Goal: Transaction & Acquisition: Purchase product/service

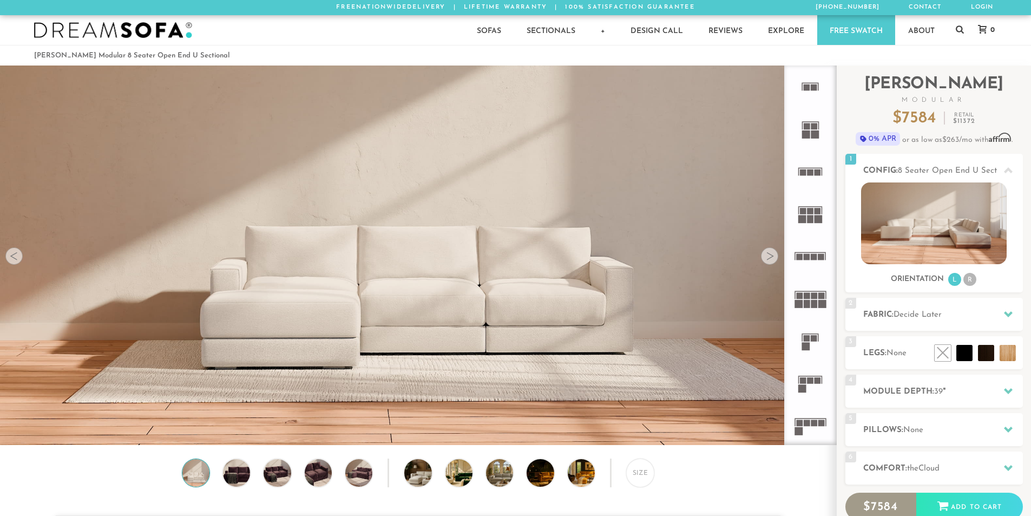
click at [803, 427] on rect at bounding box center [799, 431] width 8 height 8
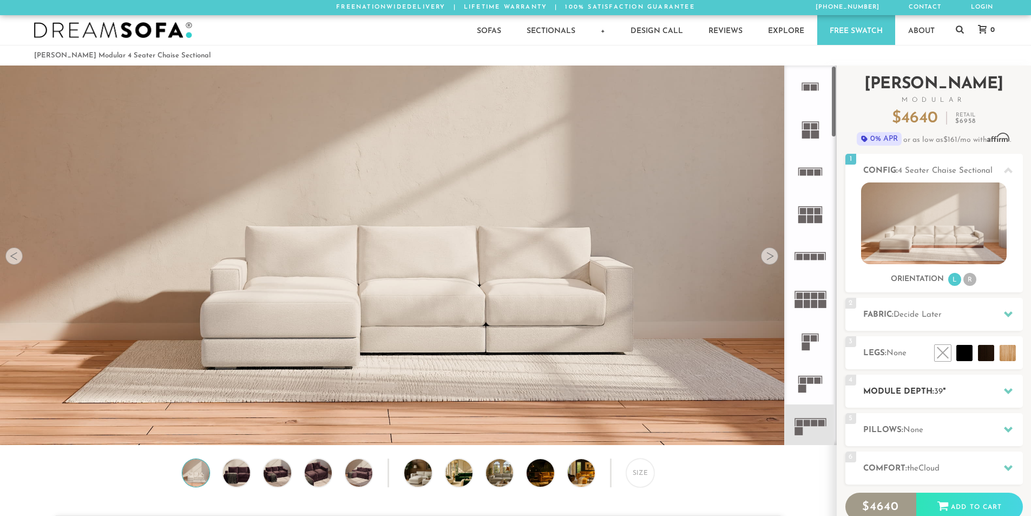
click at [880, 391] on h2 "Module Depth: 39 "" at bounding box center [944, 392] width 160 height 12
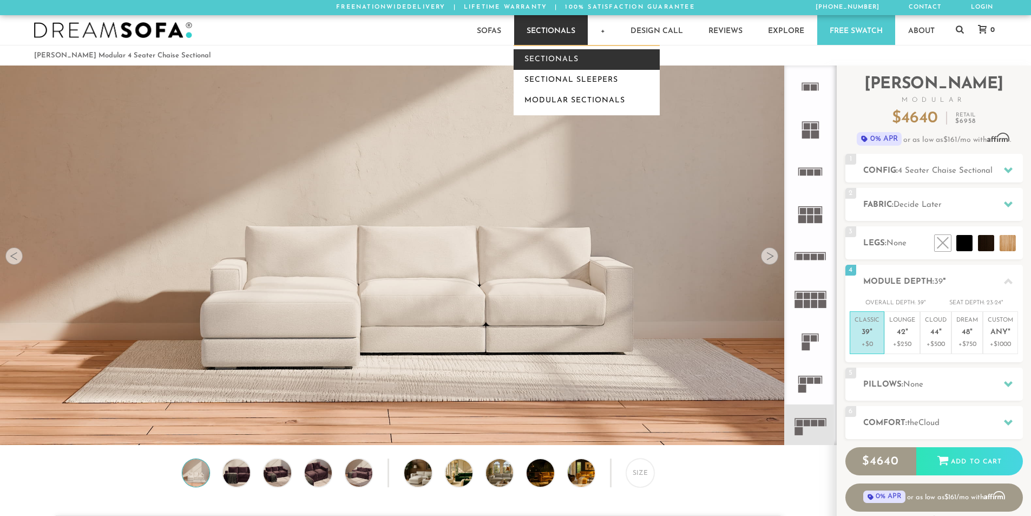
click at [555, 57] on link "Sectionals" at bounding box center [587, 59] width 146 height 21
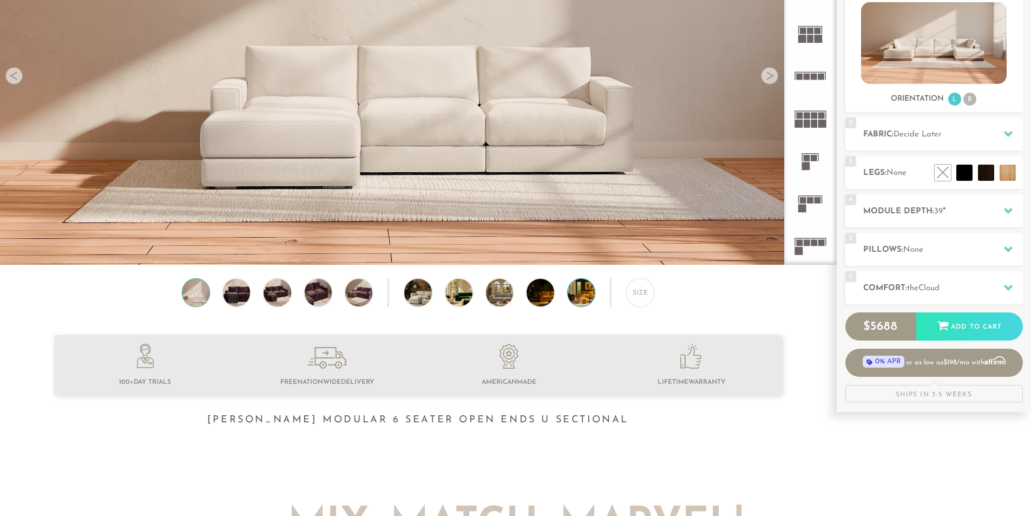
scroll to position [179, 0]
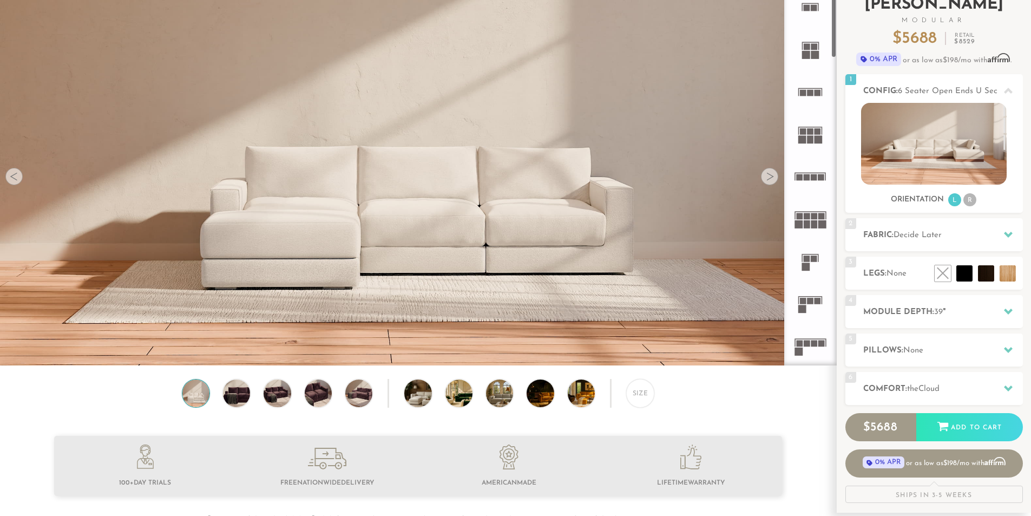
click at [880, 225] on div "Introducing [PERSON_NAME] Modular $ 5688 Retail $ 8529 $ 5688 Retail $ 8529 0% …" at bounding box center [935, 244] width 178 height 517
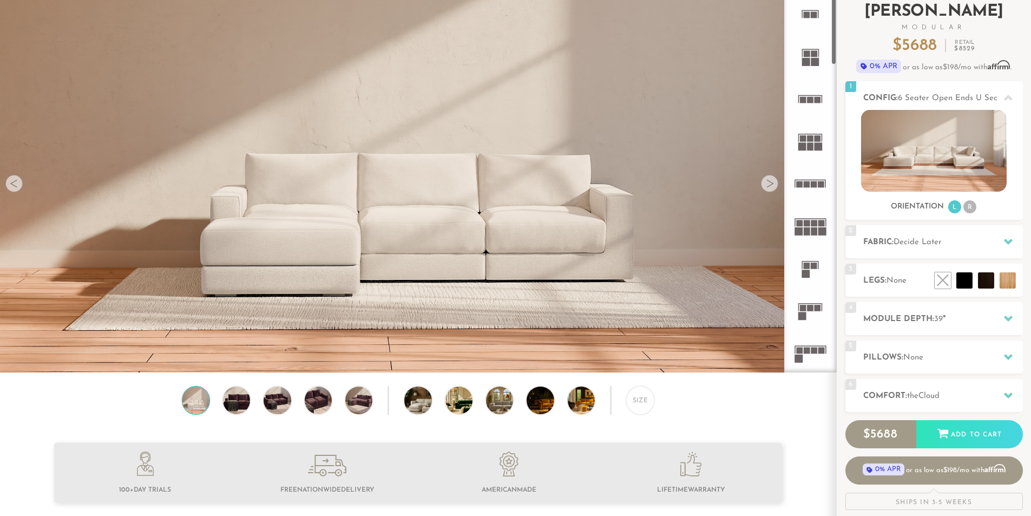
scroll to position [71, 0]
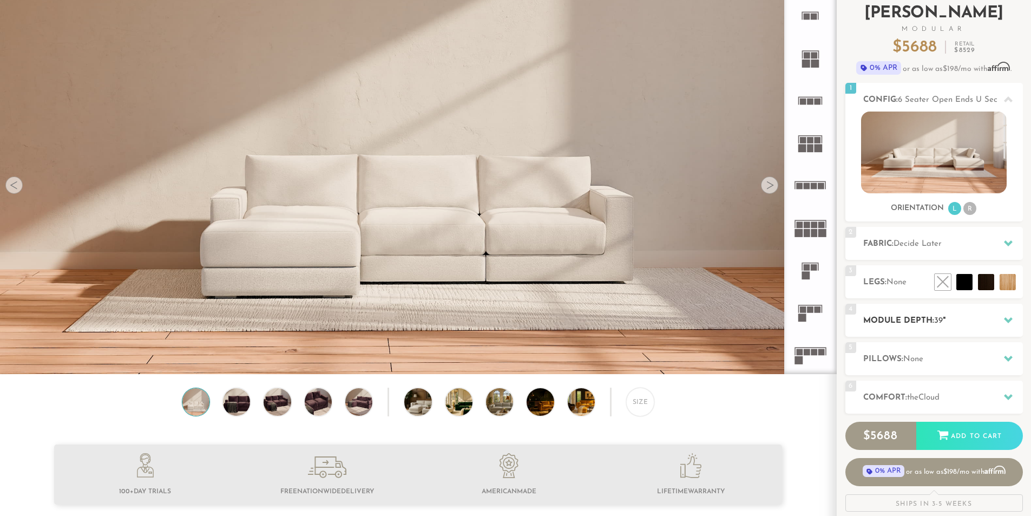
click at [899, 317] on h2 "Module Depth: 39 "" at bounding box center [944, 321] width 160 height 12
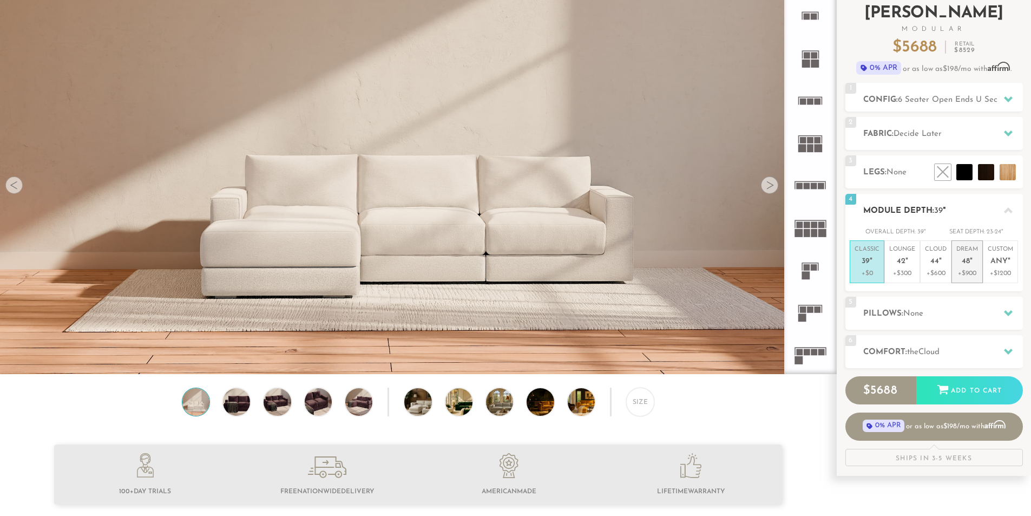
click at [968, 270] on p "+$900" at bounding box center [968, 274] width 22 height 10
click at [971, 306] on div "5 Pillows: None" at bounding box center [935, 313] width 178 height 33
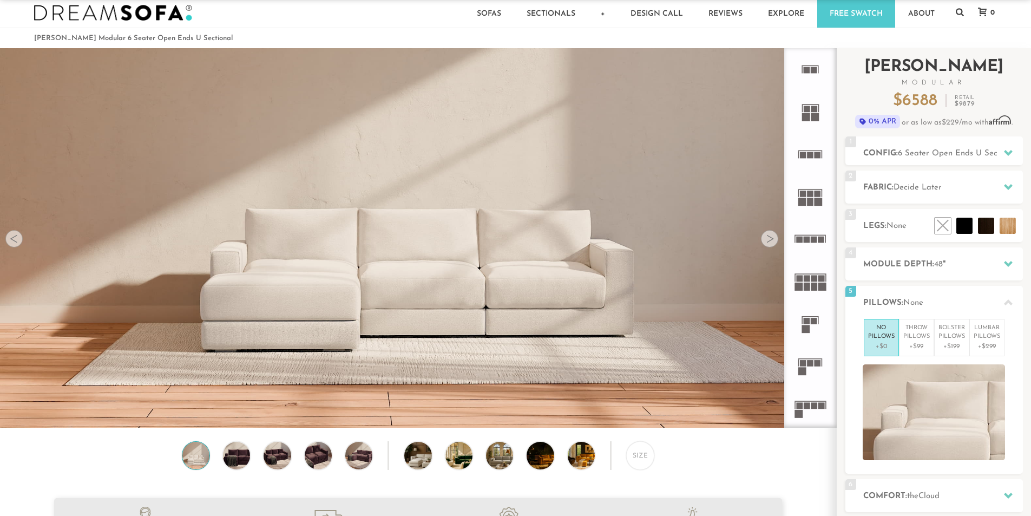
scroll to position [0, 0]
